Goal: Task Accomplishment & Management: Use online tool/utility

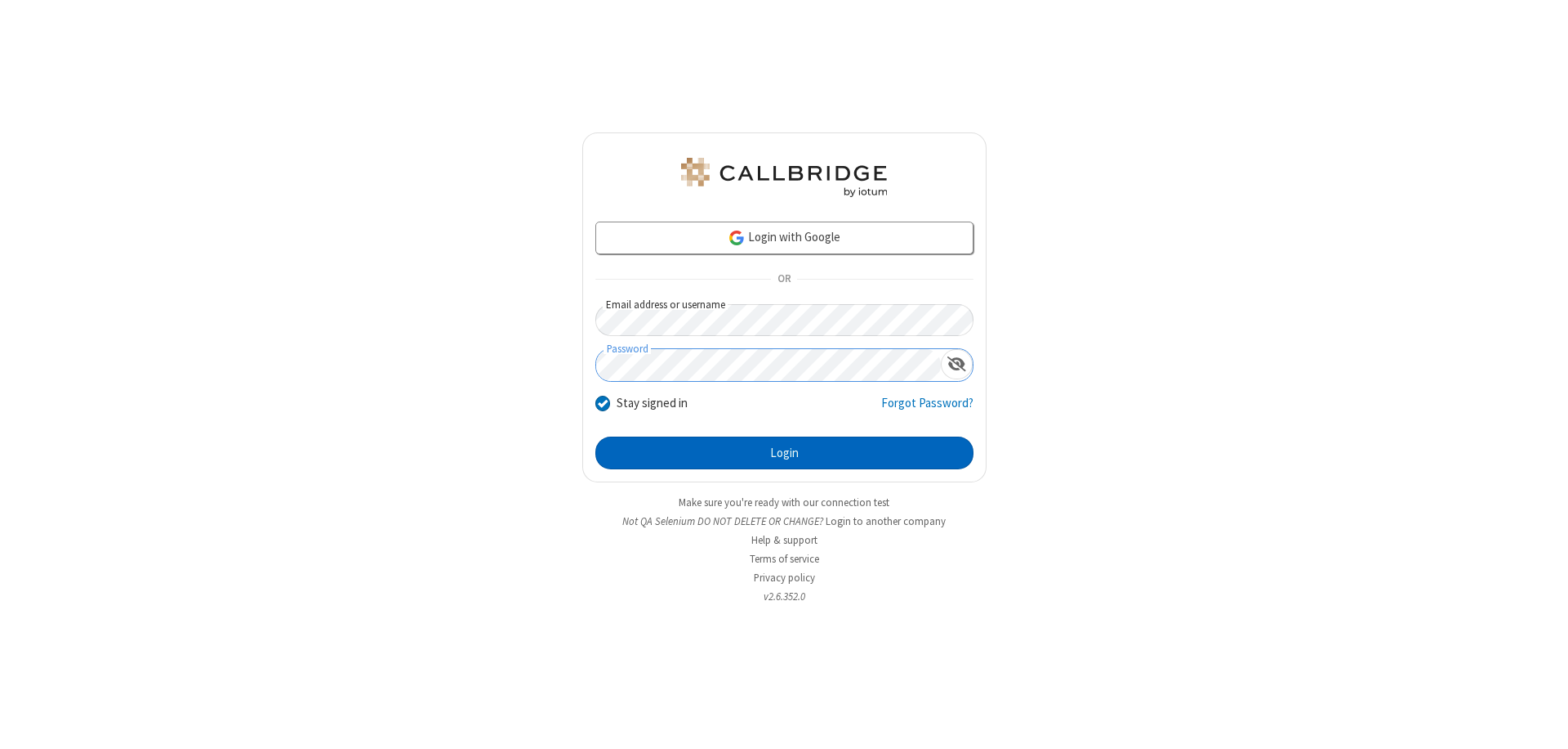
click at [784, 453] on button "Login" at bounding box center [785, 452] width 378 height 33
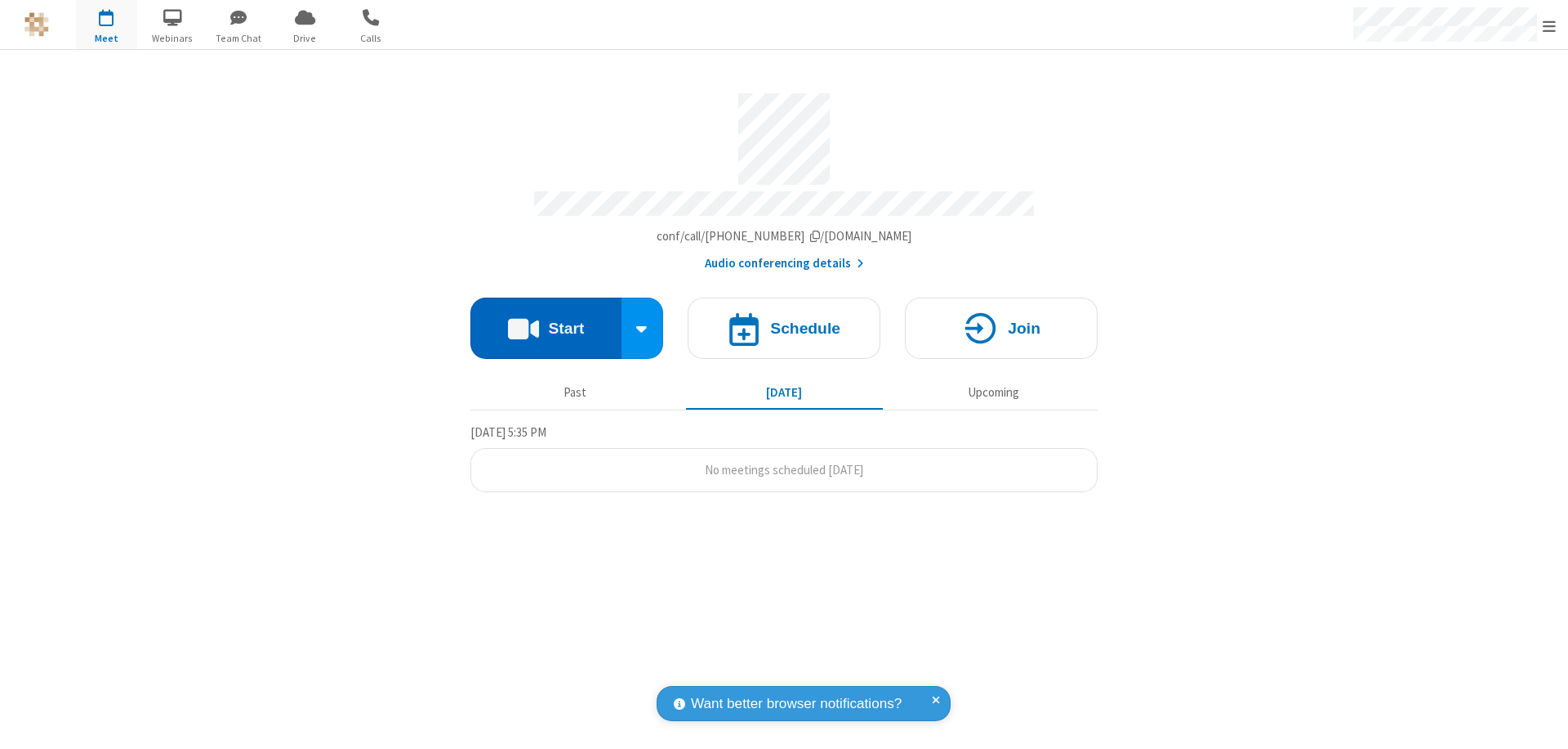
click at [546, 320] on button "Start" at bounding box center [546, 328] width 151 height 62
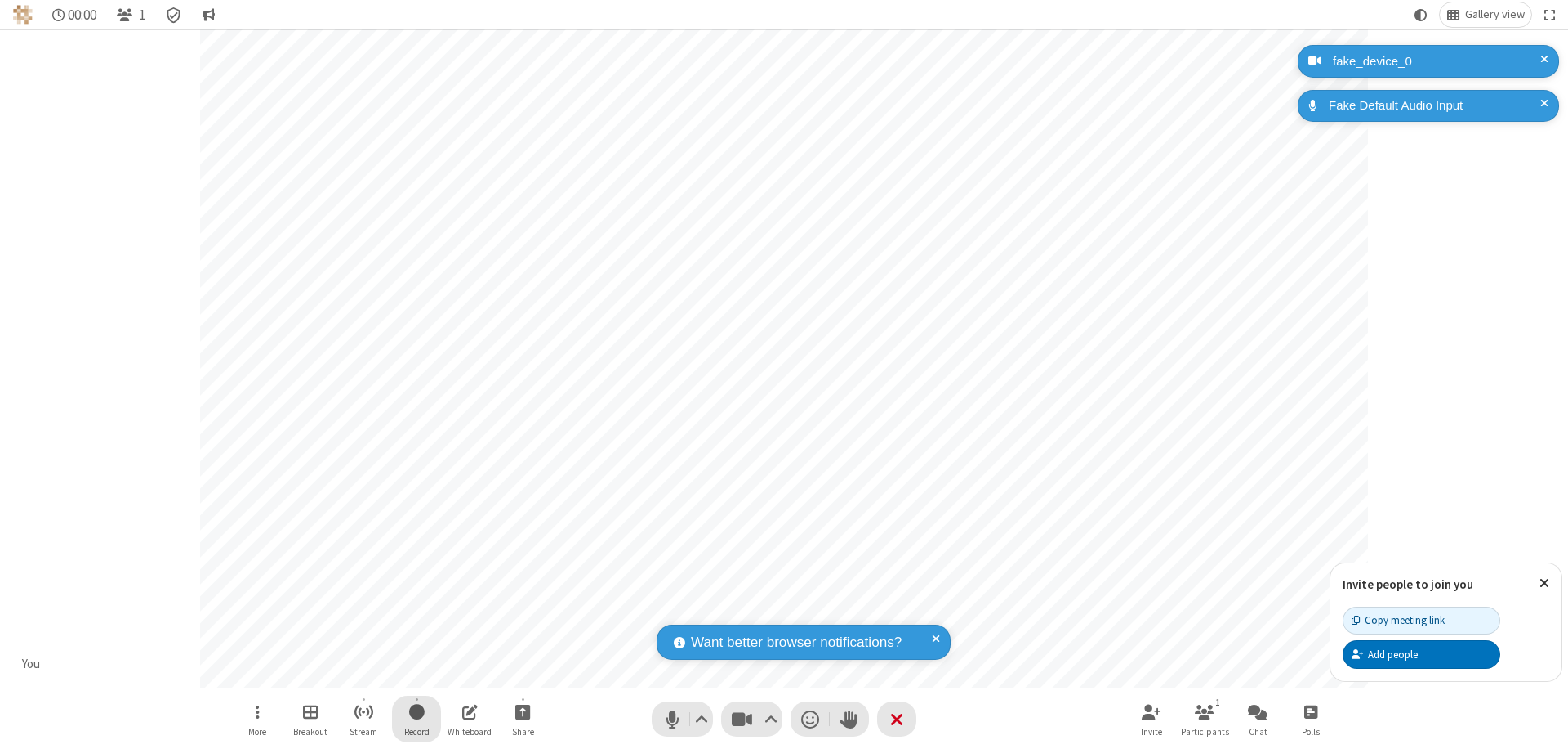
click at [416, 719] on span "Start recording" at bounding box center [416, 712] width 15 height 20
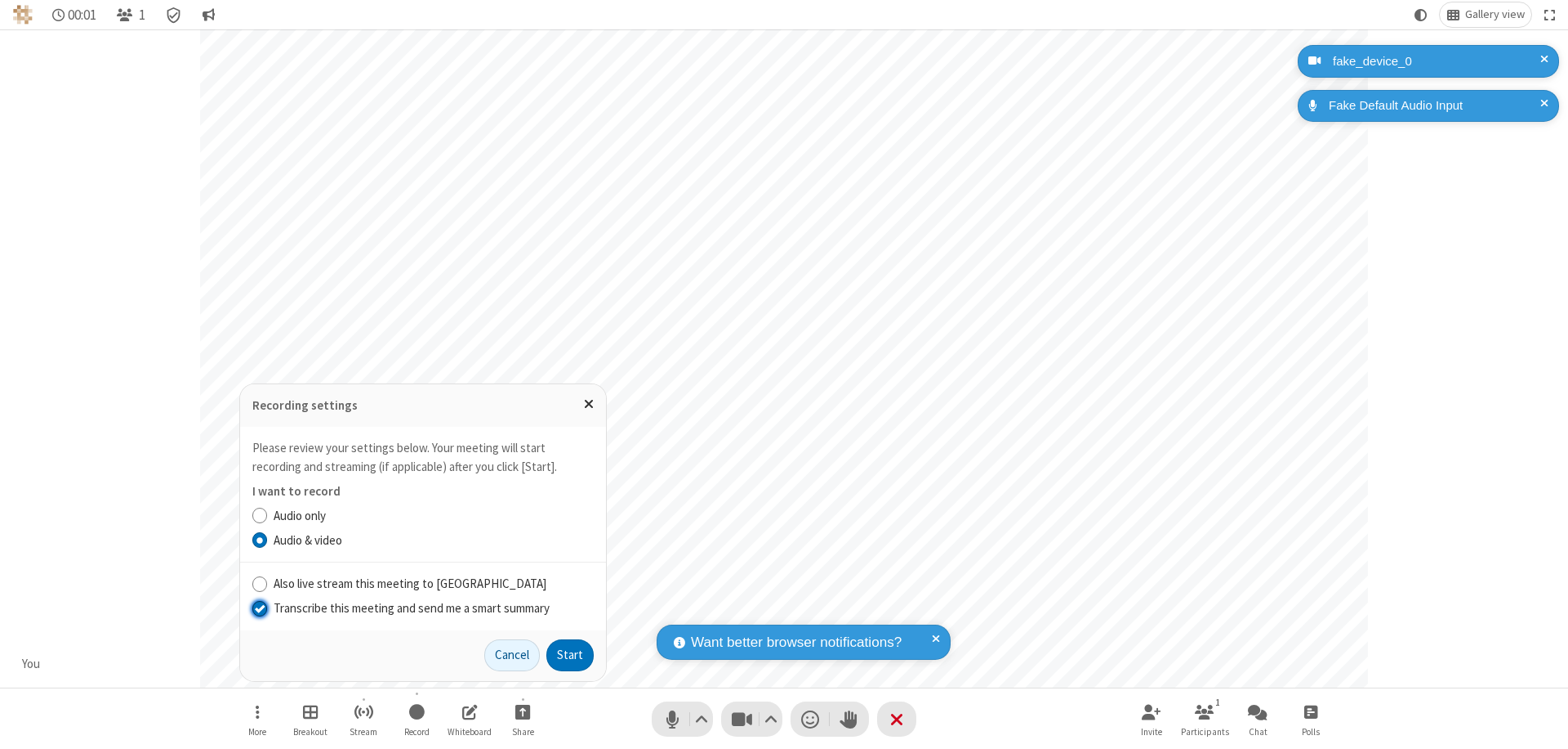
click at [259, 607] on input "Transcribe this meeting and send me a smart summary" at bounding box center [260, 608] width 15 height 17
click at [570, 654] on button "Start" at bounding box center [570, 655] width 47 height 33
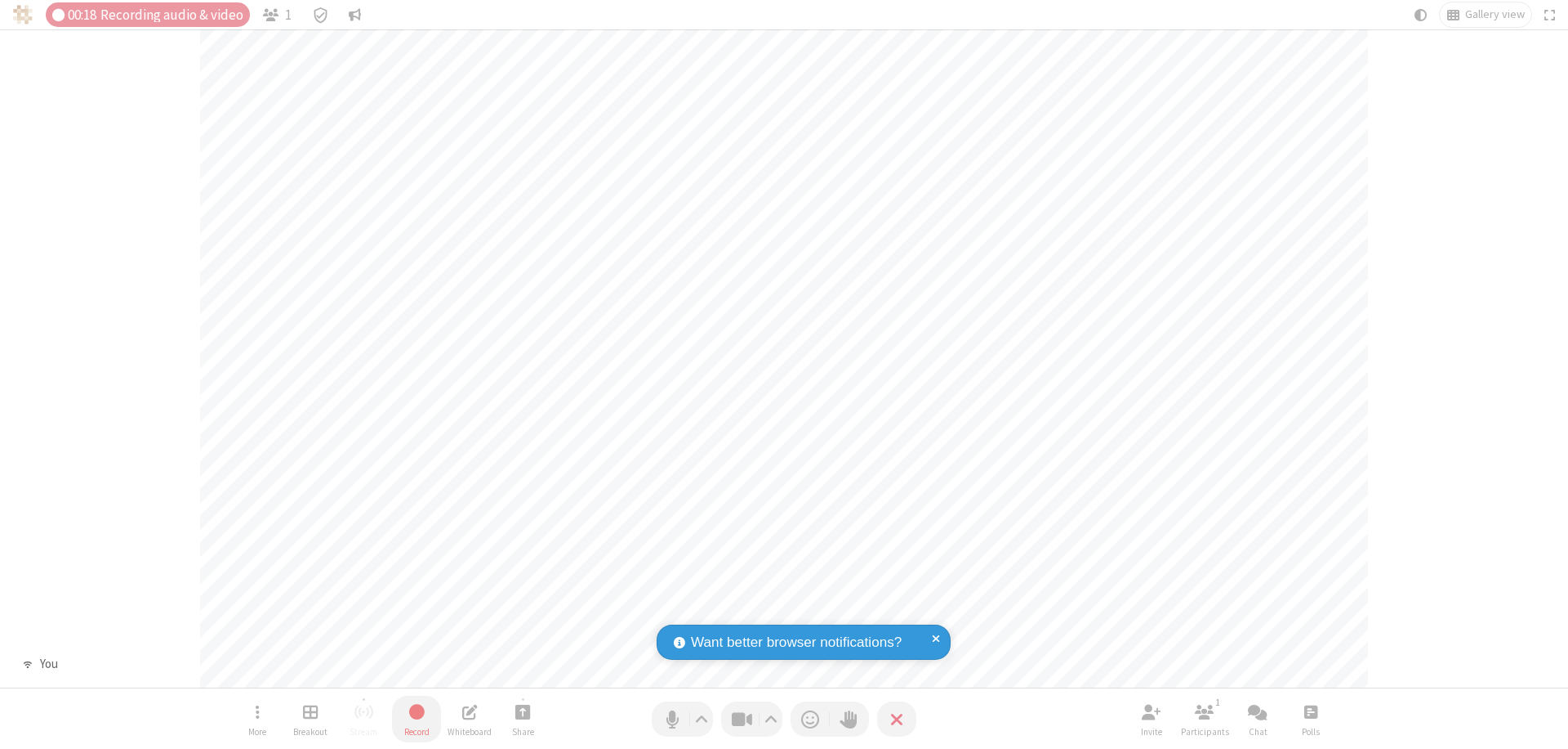
click at [416, 719] on span "Stop recording" at bounding box center [416, 712] width 19 height 21
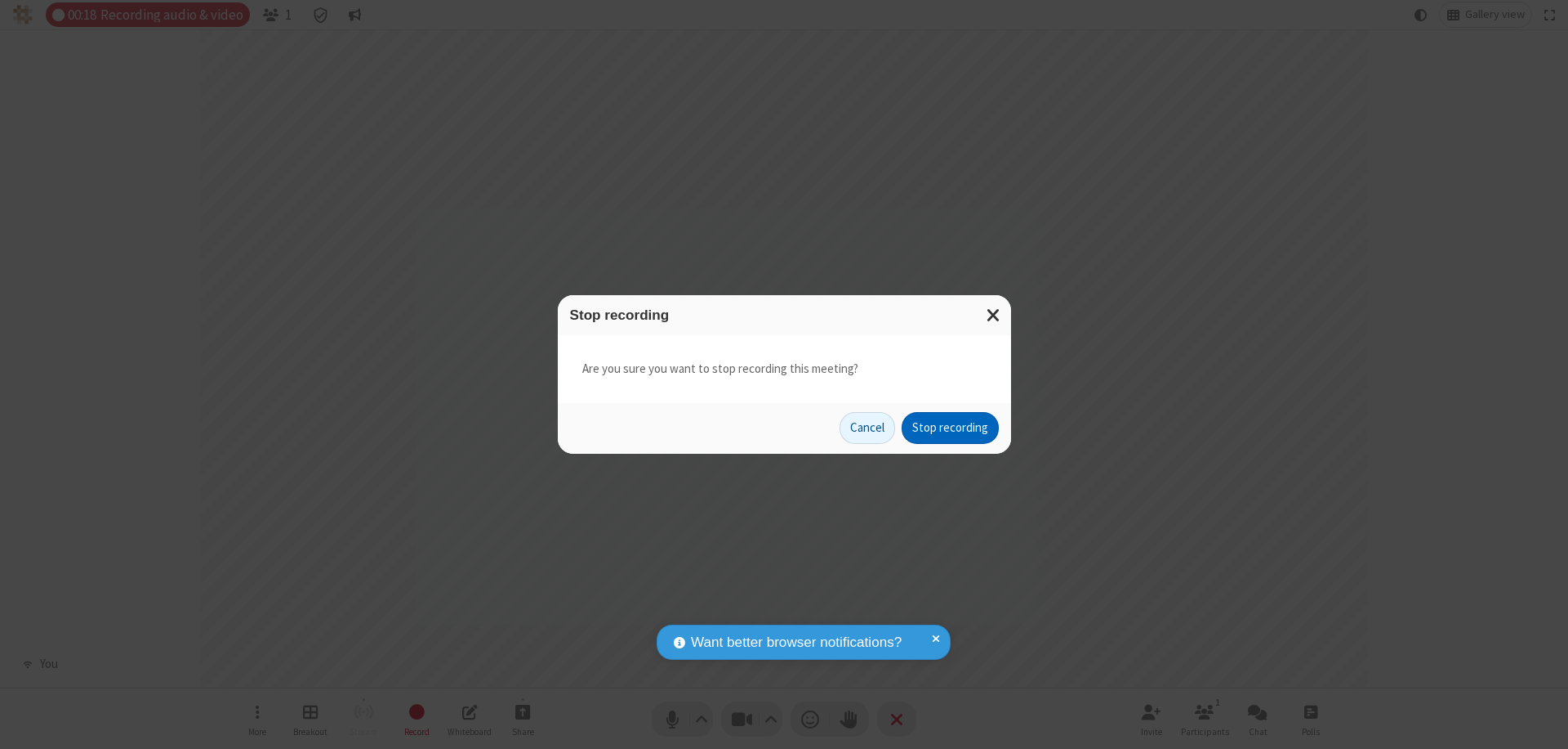
click at [950, 428] on button "Stop recording" at bounding box center [950, 428] width 97 height 33
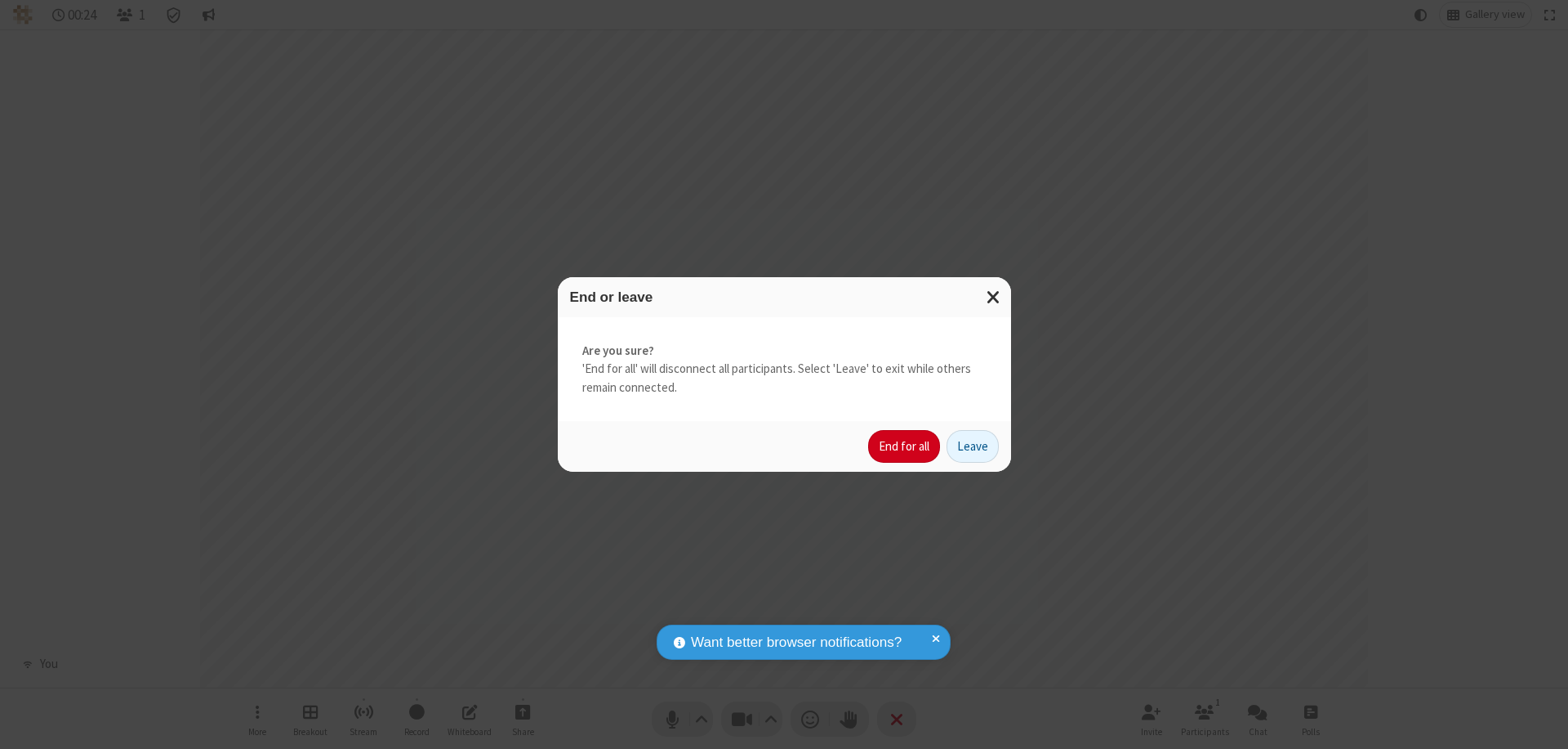
click at [905, 446] on button "End for all" at bounding box center [904, 446] width 72 height 33
